Goal: Go to known website: Access a specific website the user already knows

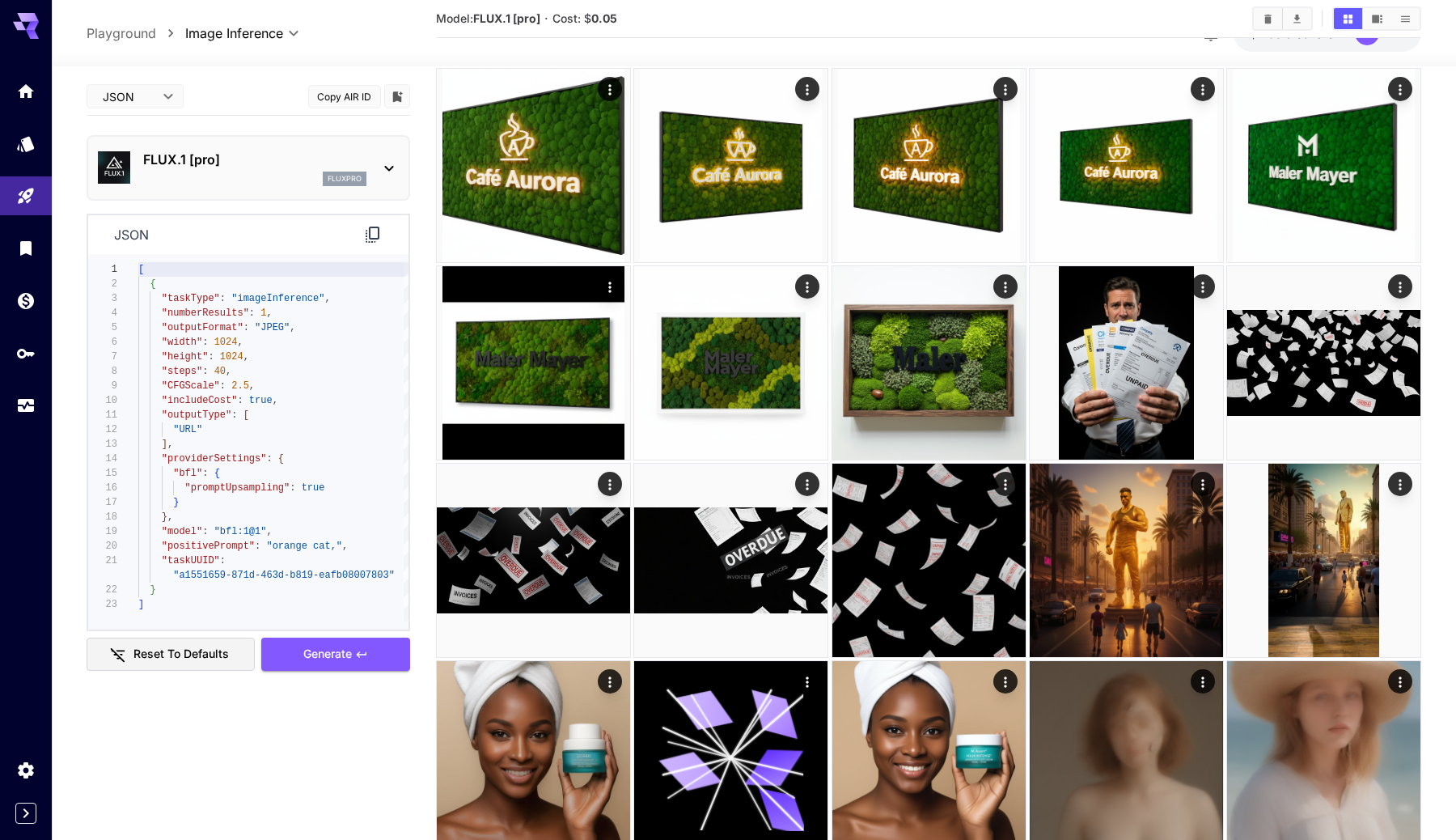
click at [24, 37] on icon at bounding box center [26, 26] width 26 height 26
click at [25, 106] on link at bounding box center [26, 91] width 51 height 39
